Goal: Find specific page/section: Find specific page/section

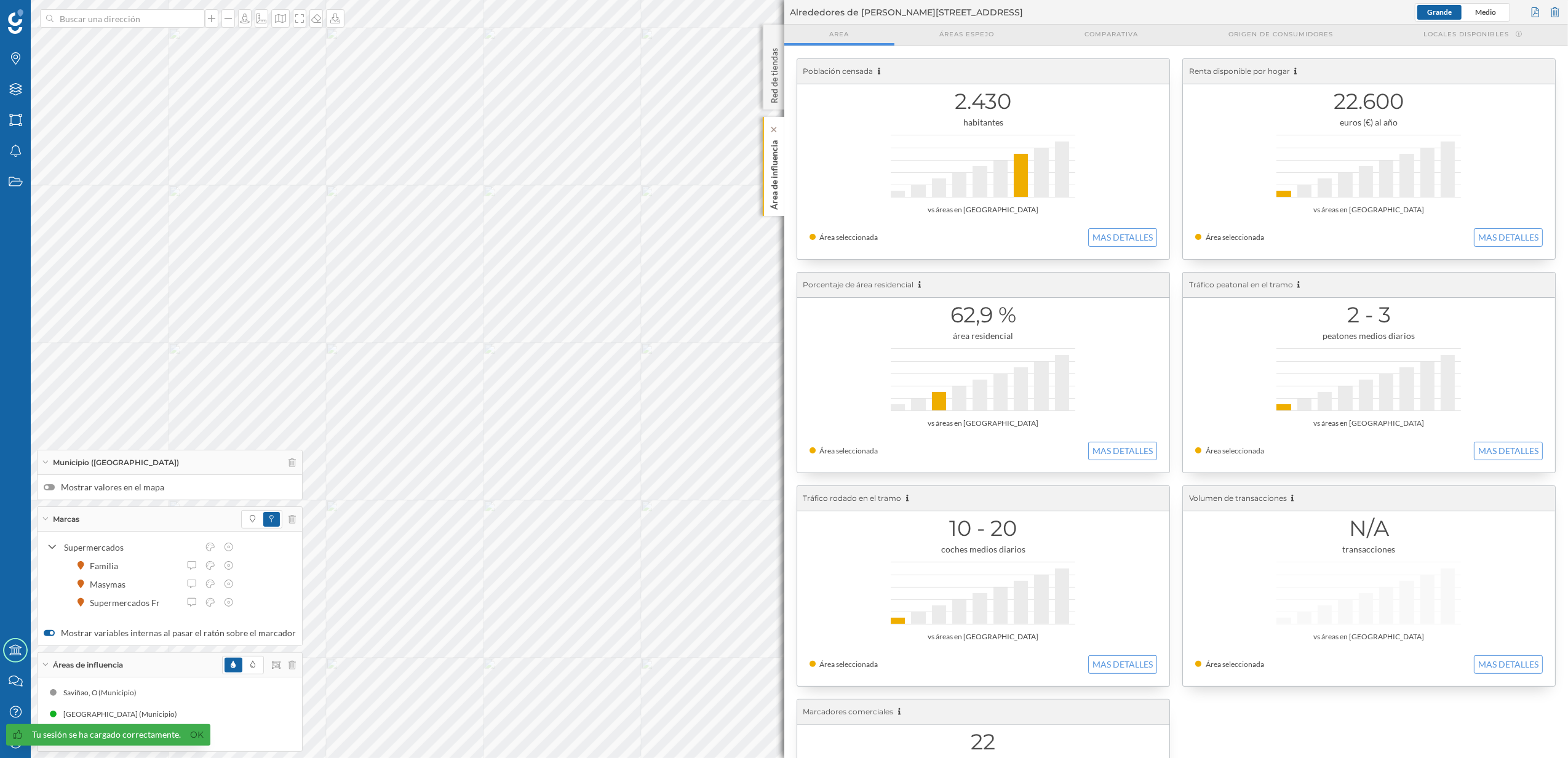
click at [763, 194] on div "Área de influencia" at bounding box center [773, 166] width 22 height 99
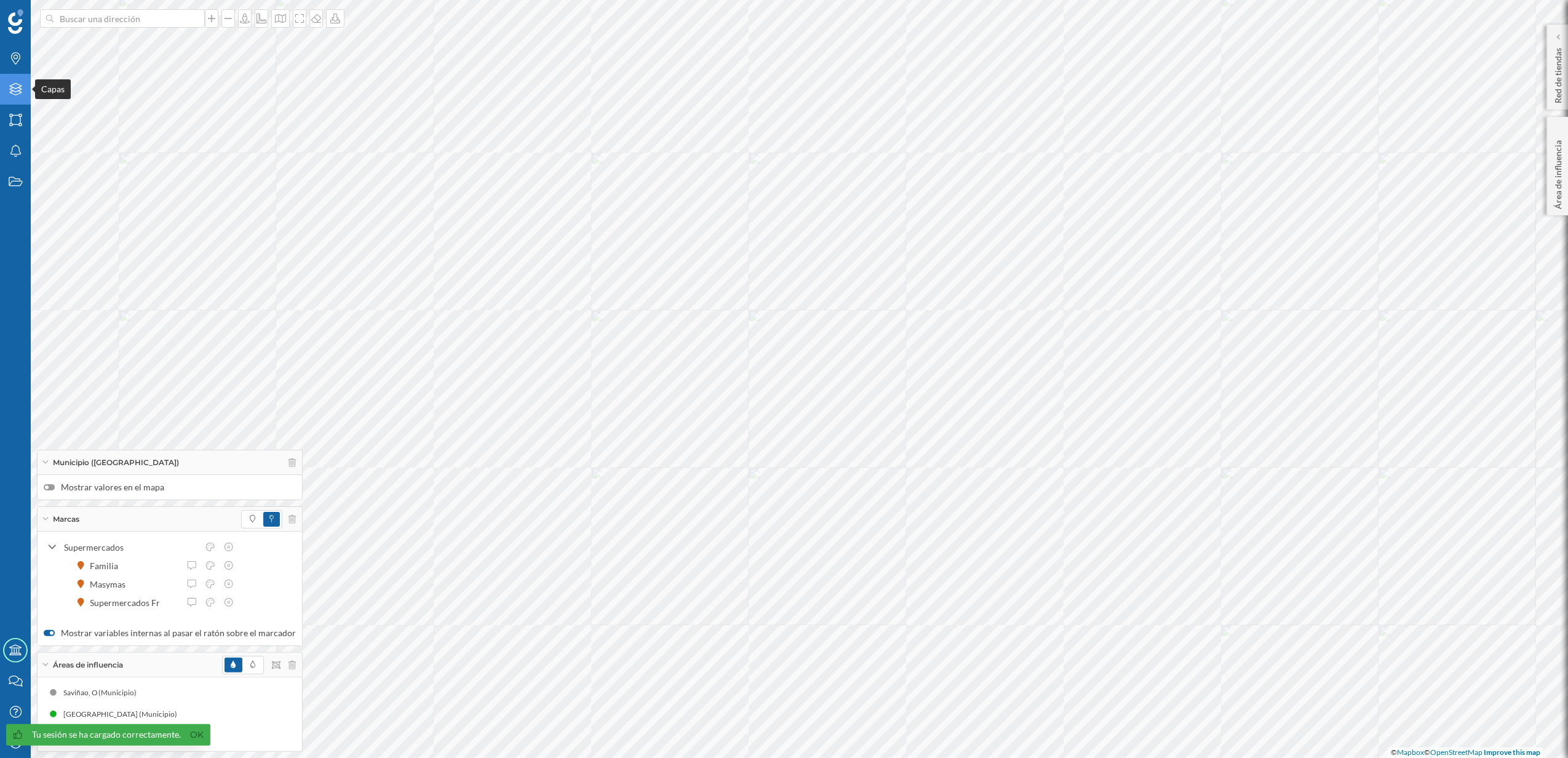
click at [15, 94] on icon "Capas" at bounding box center [15, 89] width 15 height 12
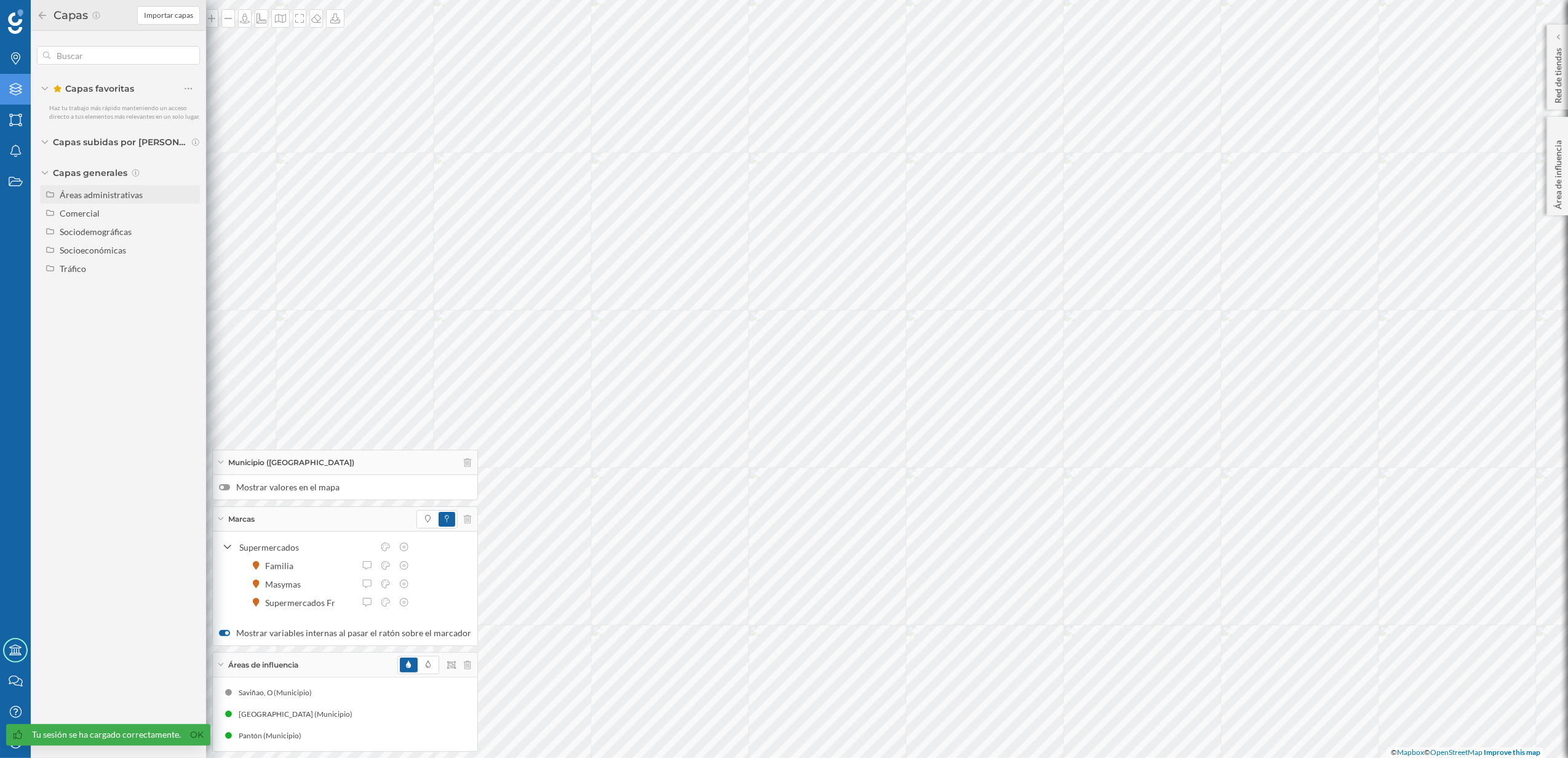
click at [107, 194] on div "Áreas administrativas" at bounding box center [101, 194] width 83 height 10
click at [197, 288] on label "Sección censal" at bounding box center [129, 286] width 141 height 18
click at [195, 288] on input "Sección censal" at bounding box center [191, 287] width 8 height 8
radio input "true"
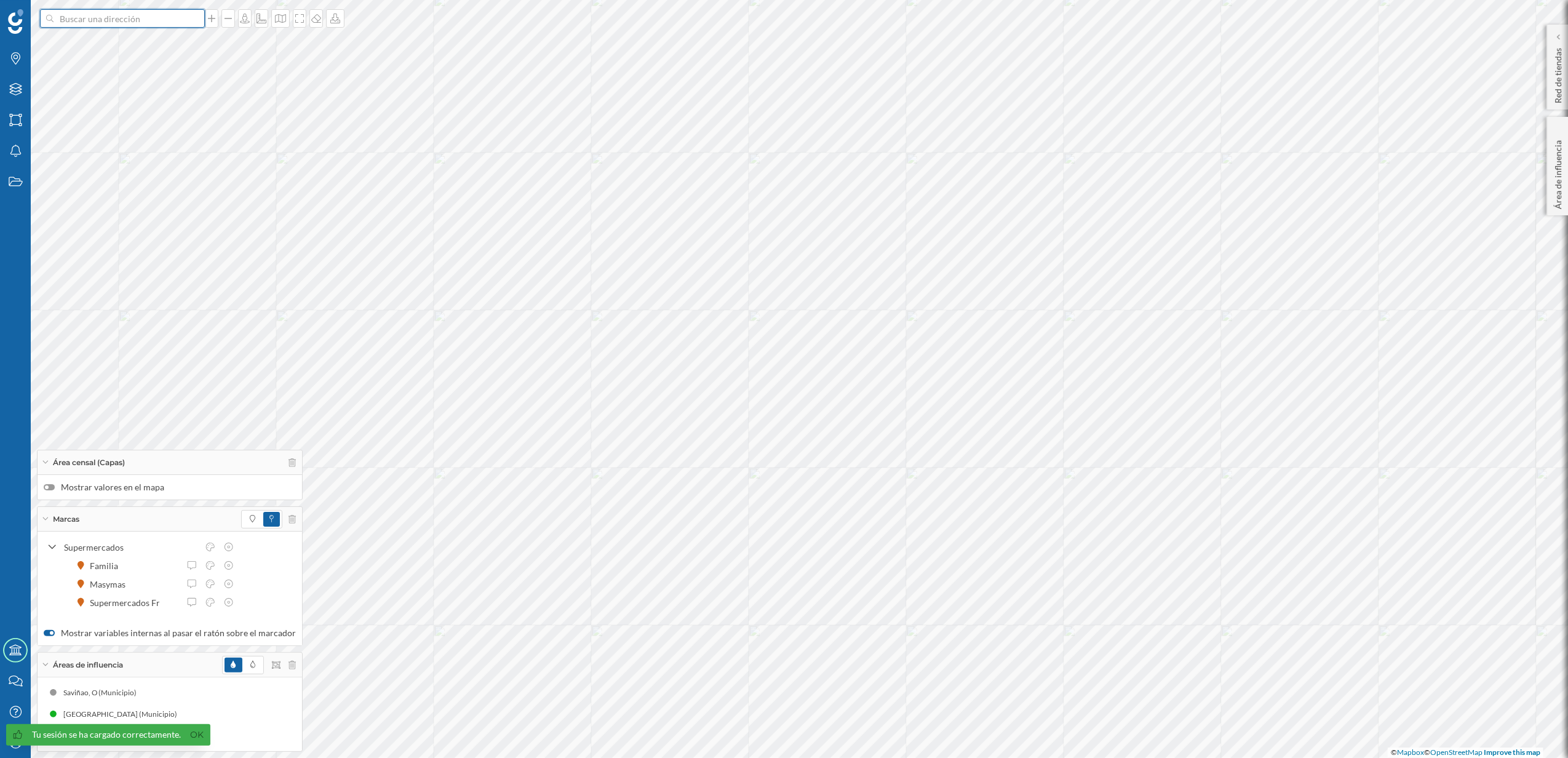
click at [133, 17] on input at bounding box center [122, 18] width 138 height 18
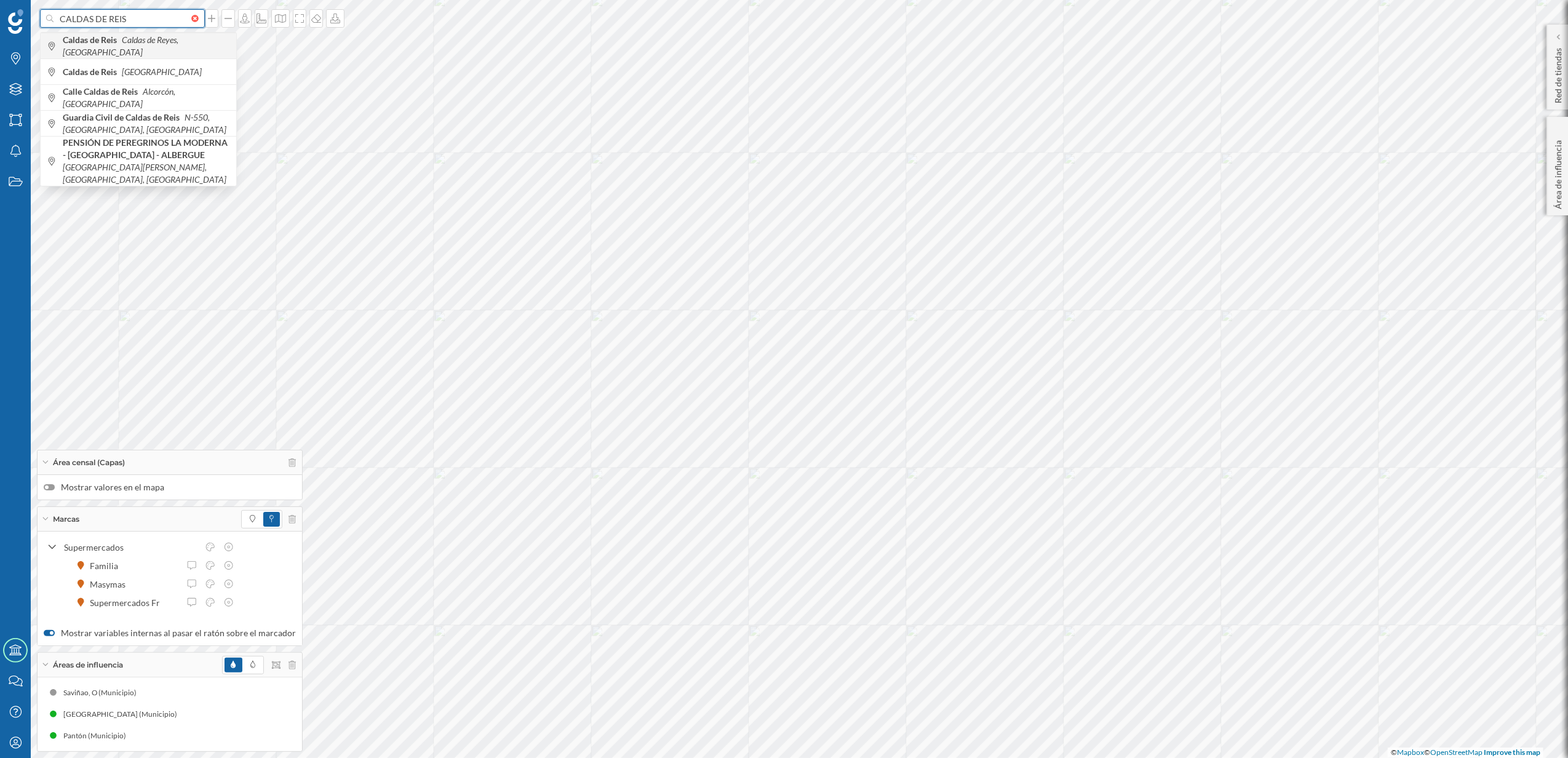
type input "CALDAS DE REIS"
click at [141, 46] on icon "Caldas de Reyes, [GEOGRAPHIC_DATA]" at bounding box center [120, 46] width 115 height 22
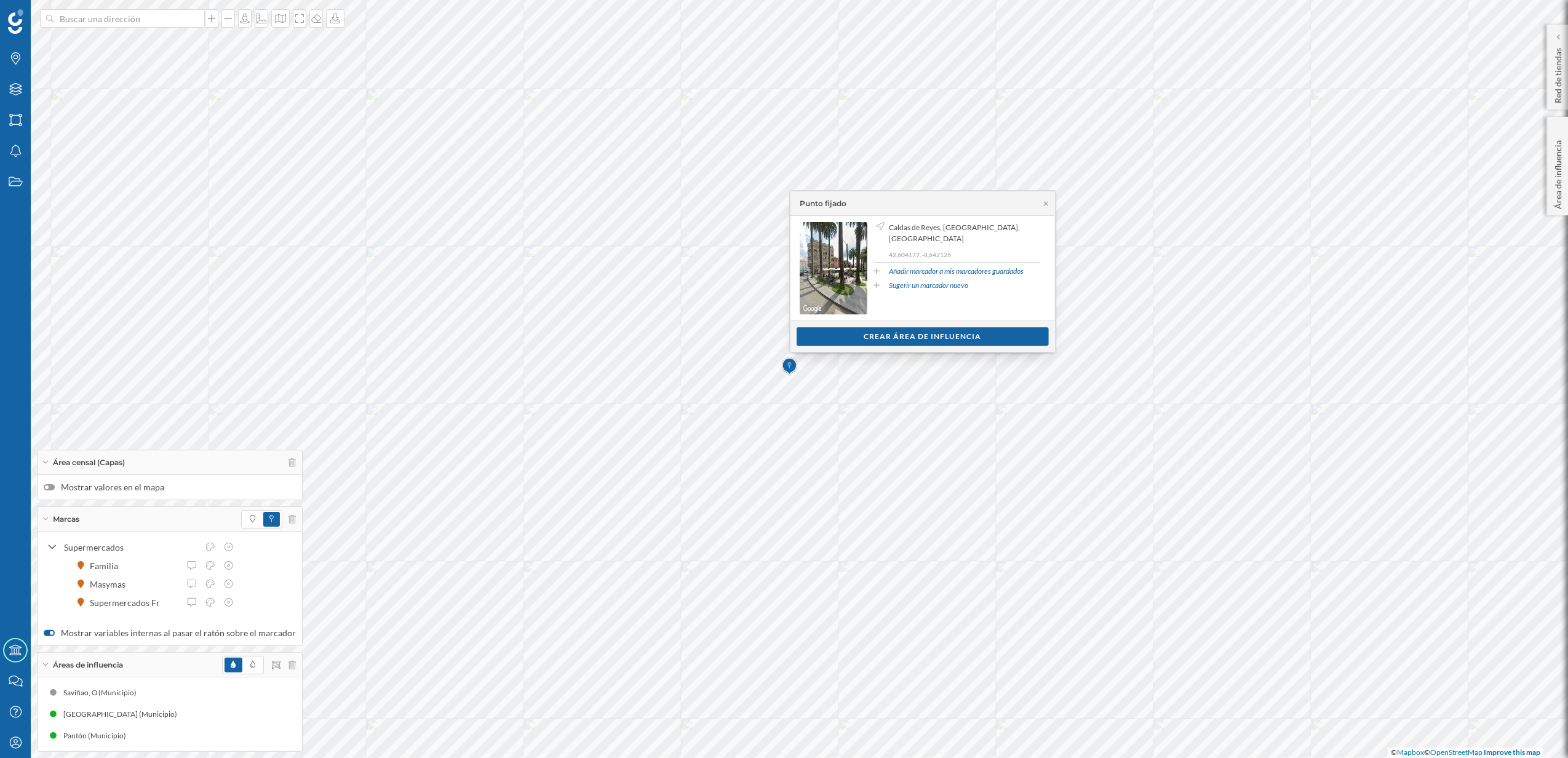
click at [52, 484] on div at bounding box center [49, 487] width 11 height 6
click at [0, 0] on input "Mostrar valores en el mapa" at bounding box center [0, 0] width 0 height 0
